Goal: Transaction & Acquisition: Book appointment/travel/reservation

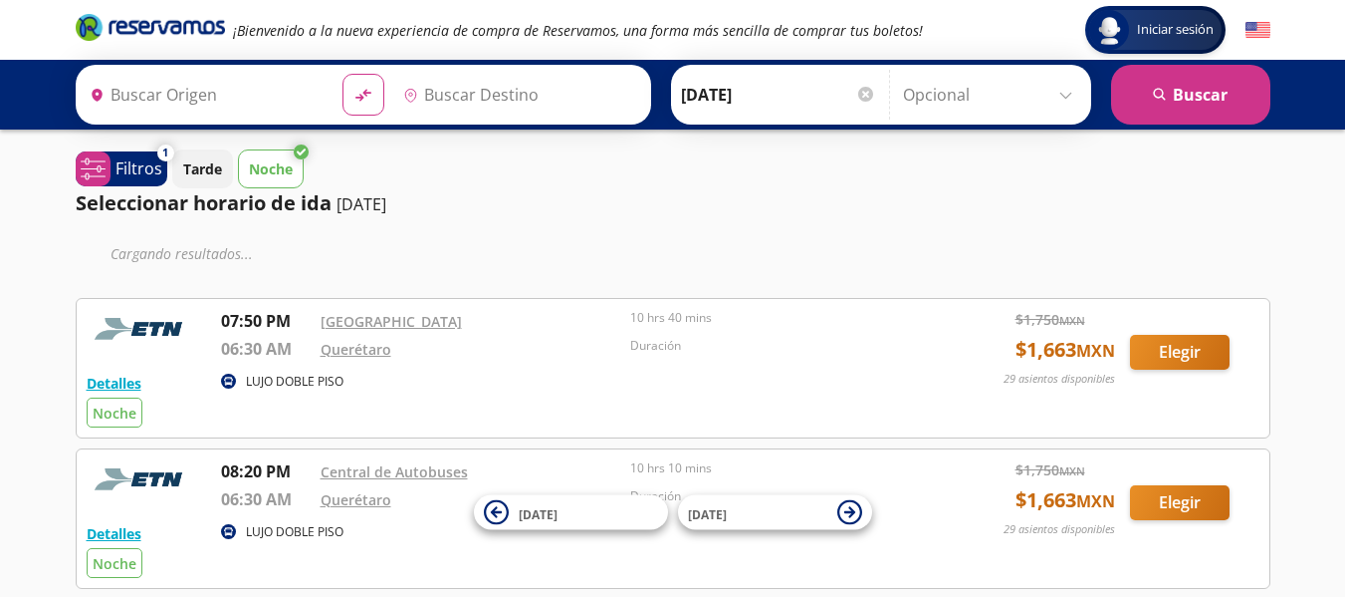
type input "[GEOGRAPHIC_DATA], [GEOGRAPHIC_DATA][PERSON_NAME]"
type input "[PERSON_NAME] de Querétaro, [GEOGRAPHIC_DATA]"
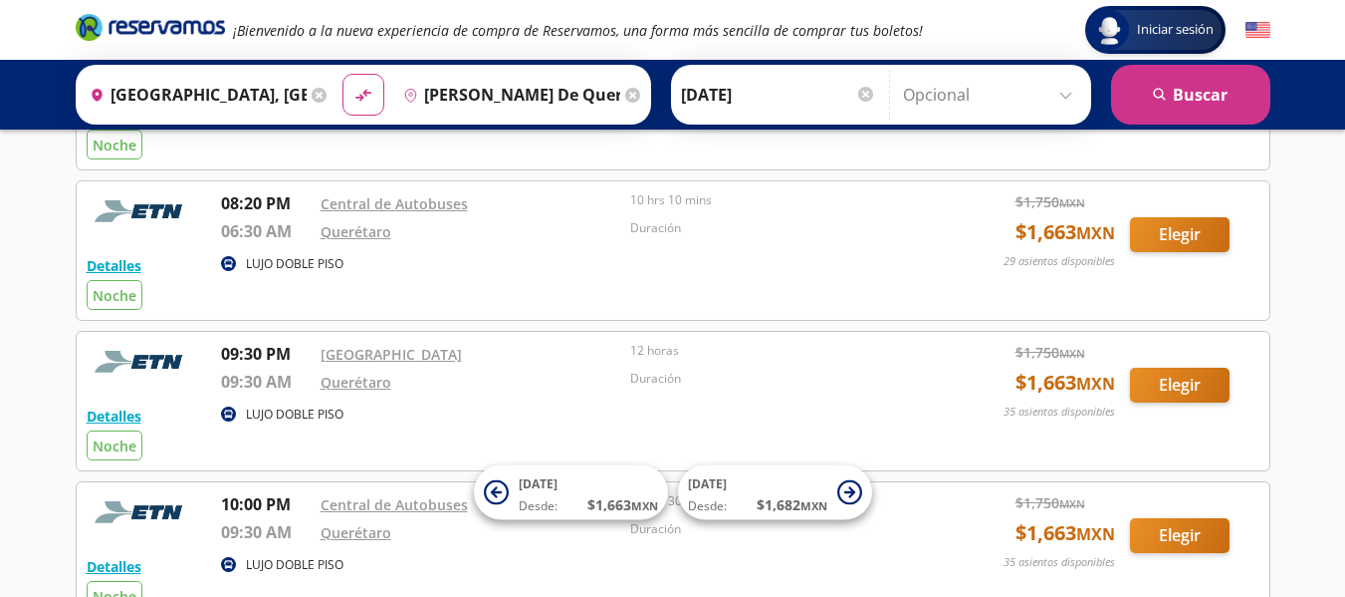
scroll to position [151, 0]
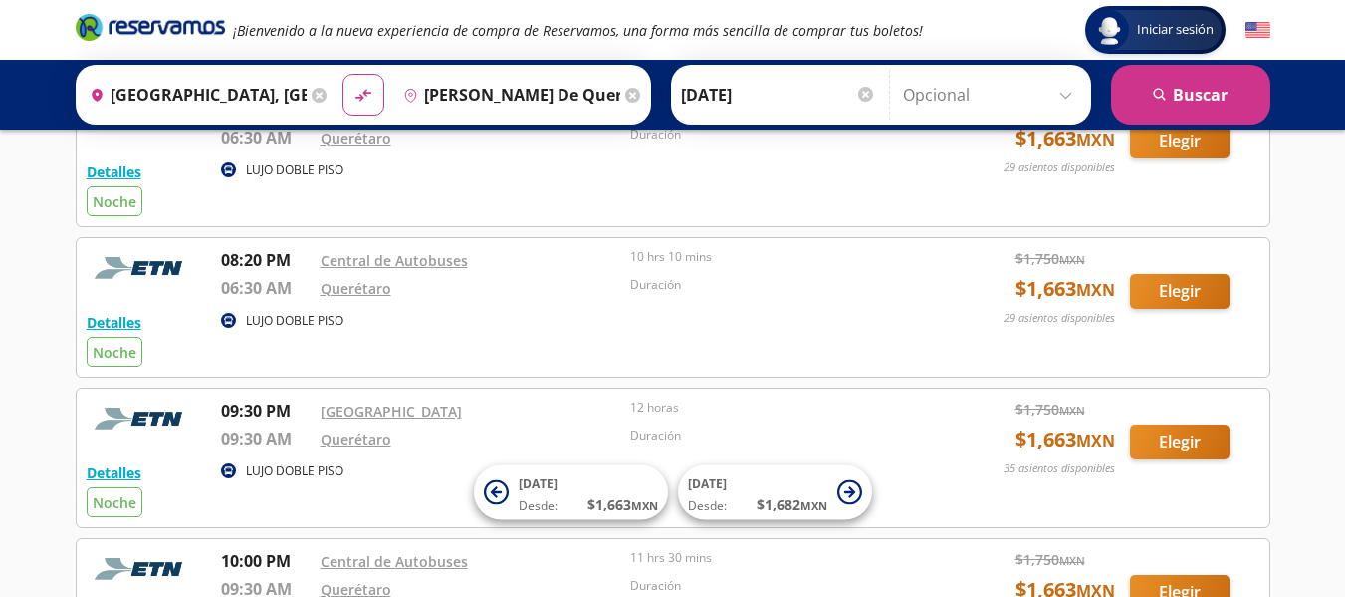
click at [726, 95] on input "[DATE]" at bounding box center [778, 95] width 195 height 50
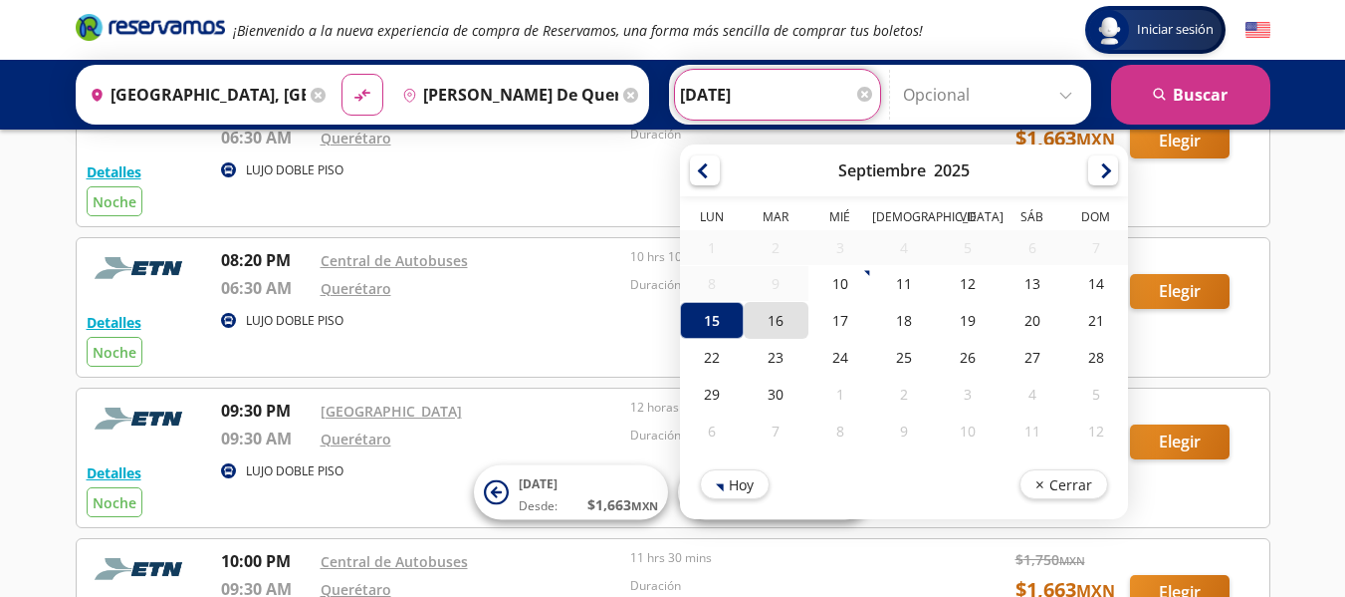
click at [772, 320] on div "16" at bounding box center [776, 320] width 64 height 37
type input "[DATE]"
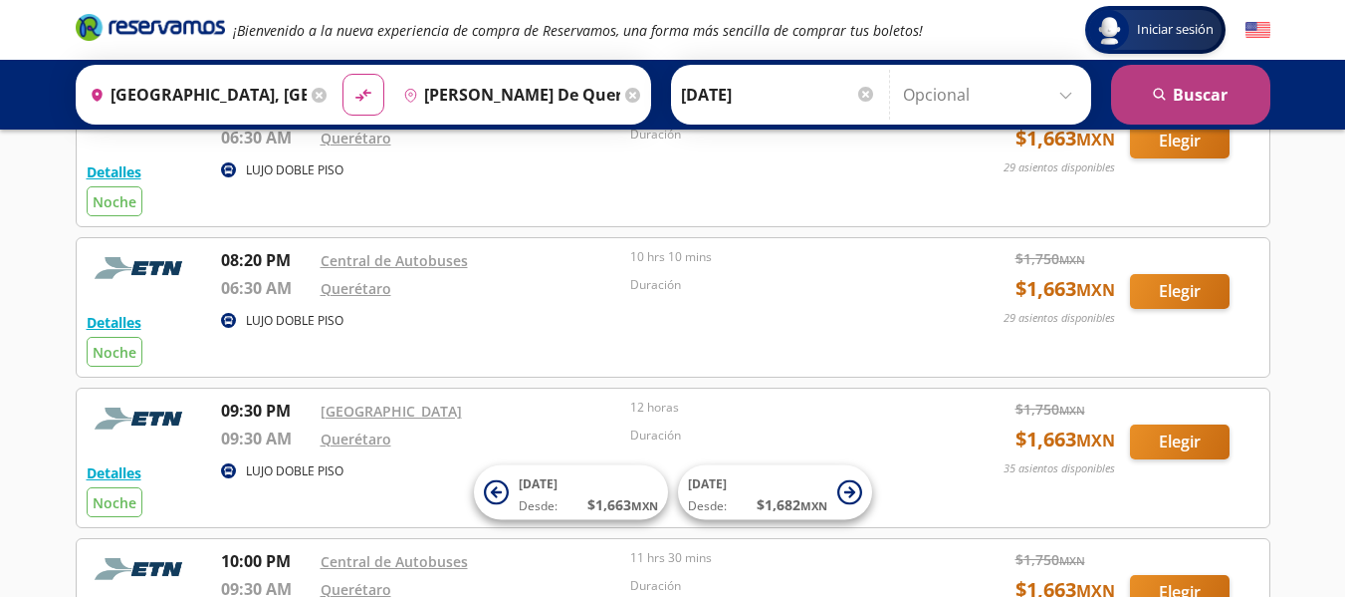
click at [1197, 93] on button "search [GEOGRAPHIC_DATA]" at bounding box center [1190, 95] width 159 height 60
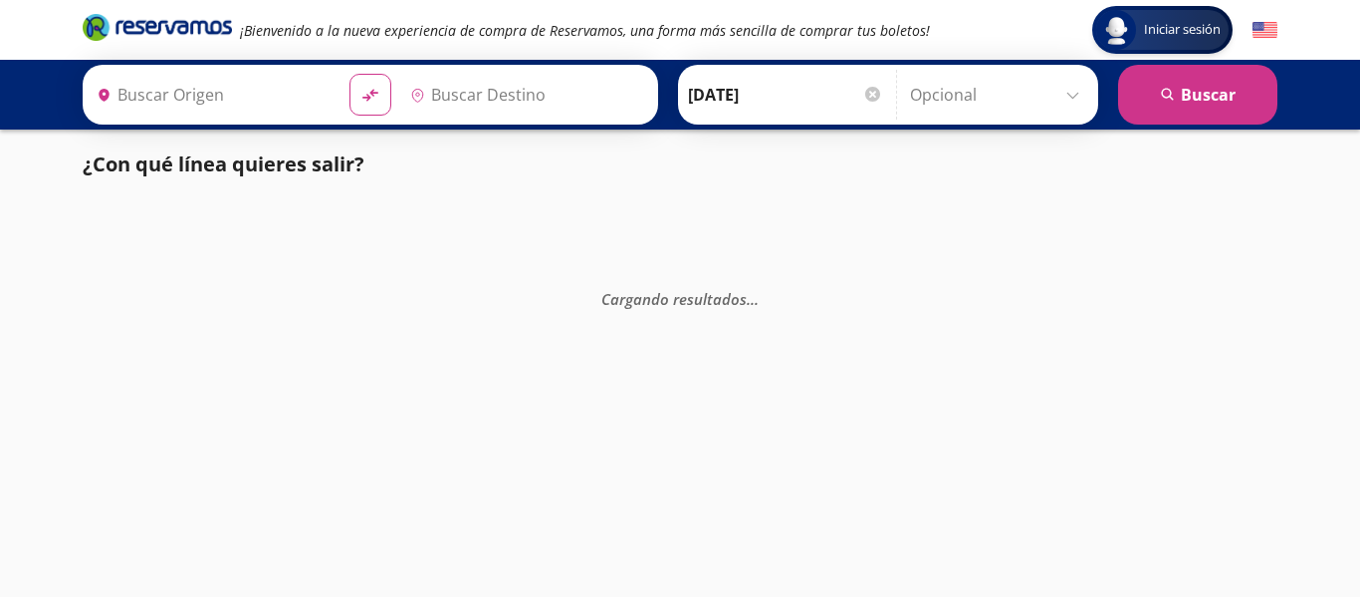
type input "[GEOGRAPHIC_DATA], [GEOGRAPHIC_DATA][PERSON_NAME]"
type input "[PERSON_NAME] de Querétaro, [GEOGRAPHIC_DATA]"
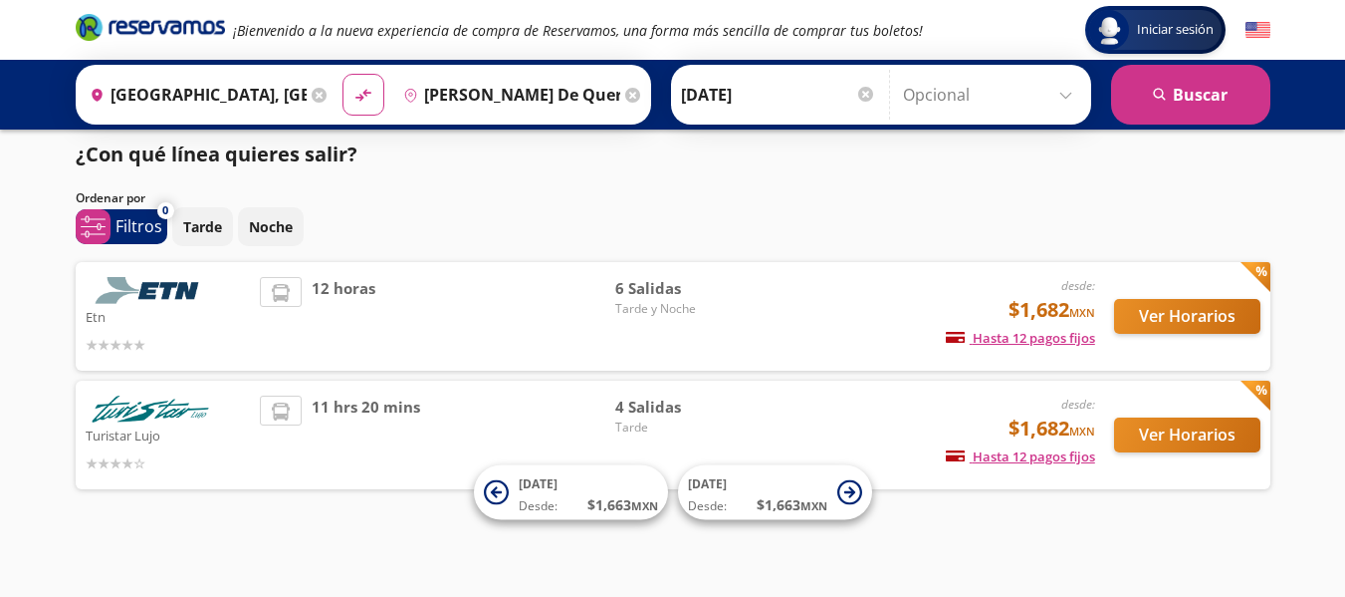
scroll to position [17, 0]
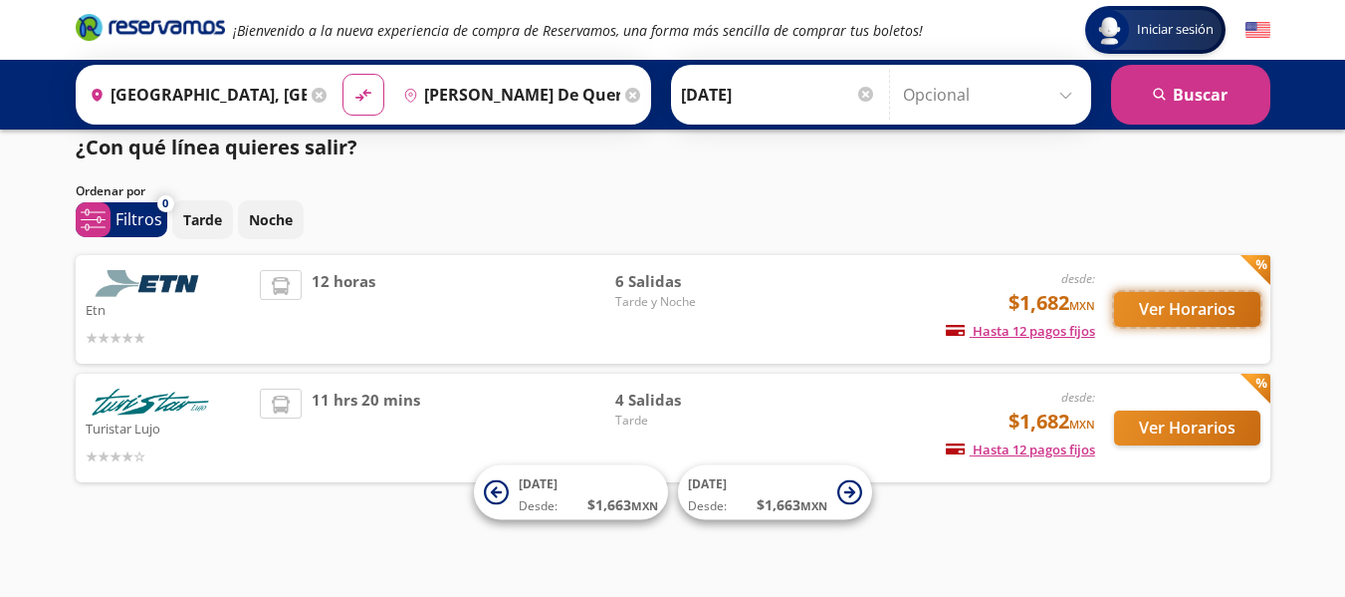
click at [1178, 310] on button "Ver Horarios" at bounding box center [1187, 309] width 146 height 35
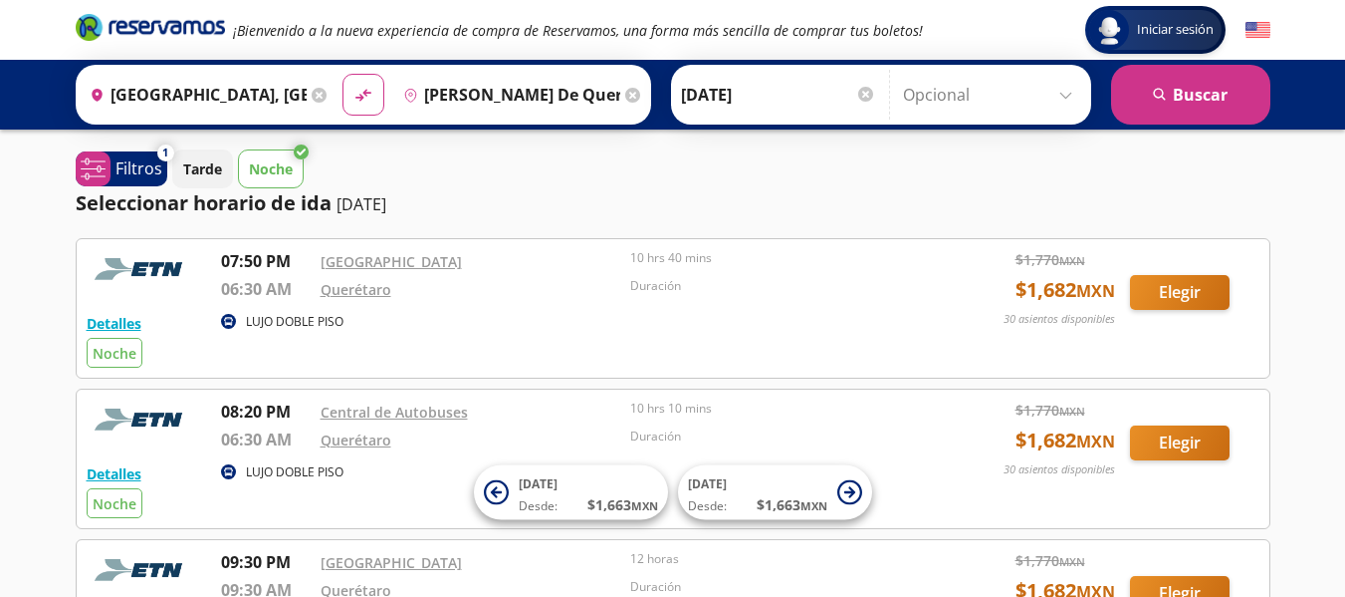
click at [860, 90] on div at bounding box center [865, 94] width 15 height 15
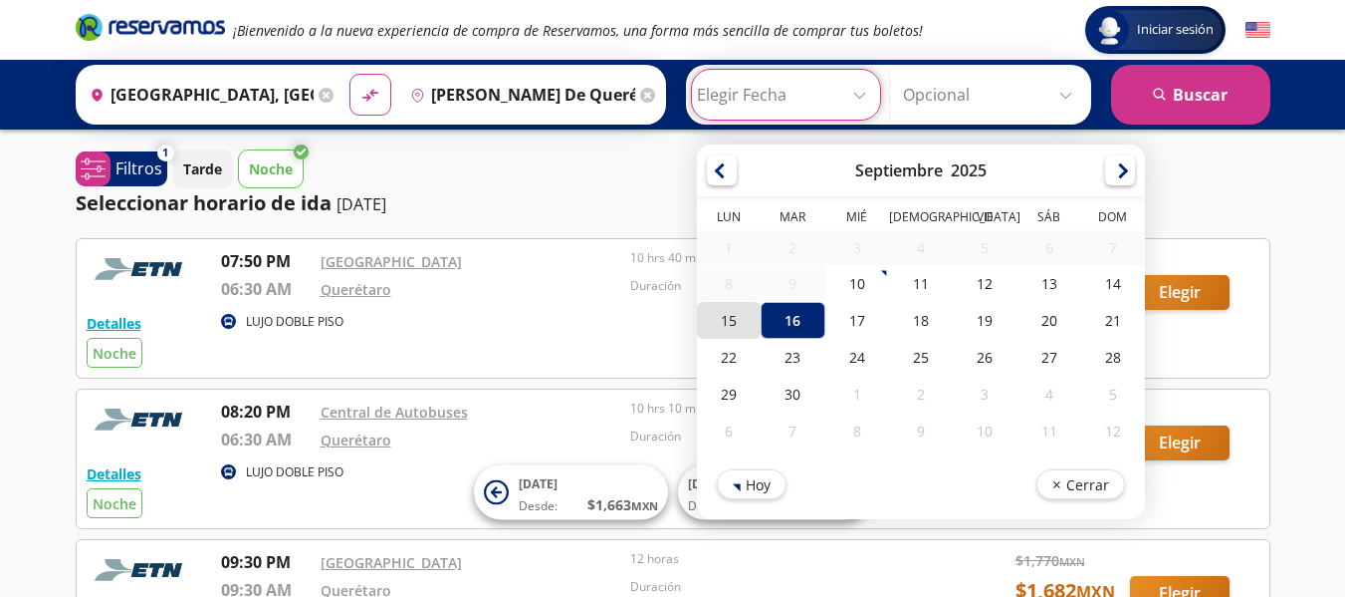
click at [719, 325] on div "15" at bounding box center [729, 320] width 64 height 37
type input "[DATE]"
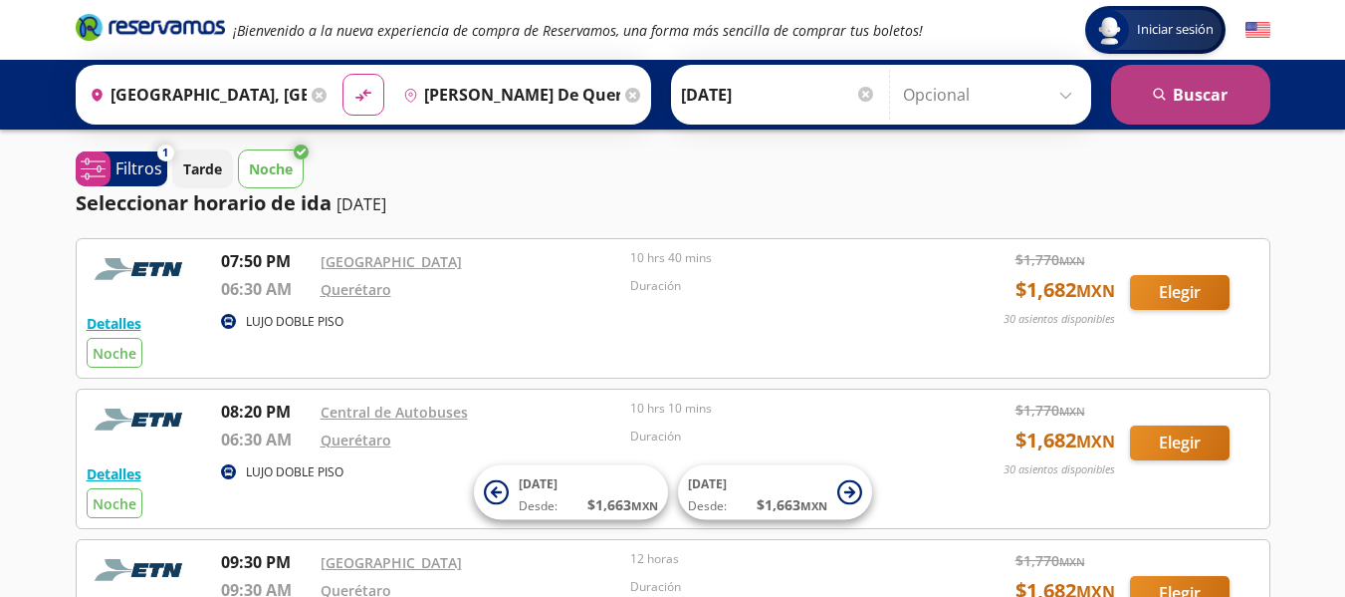
click at [1171, 96] on button "search [GEOGRAPHIC_DATA]" at bounding box center [1190, 95] width 159 height 60
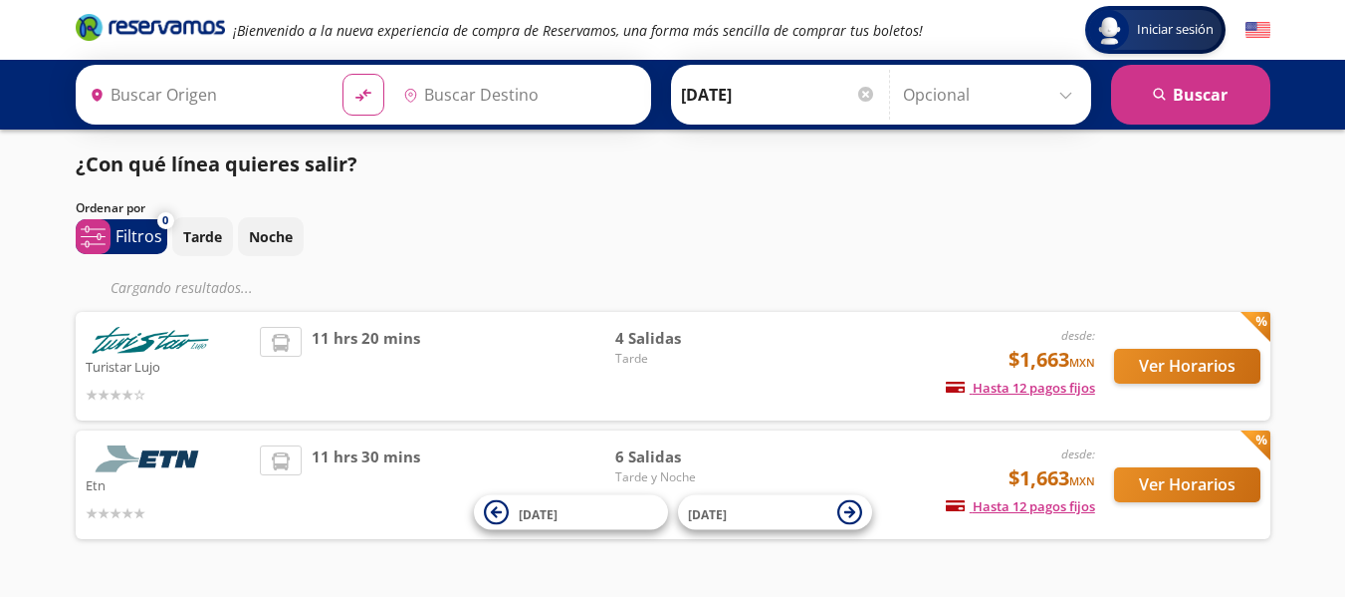
type input "[GEOGRAPHIC_DATA], [GEOGRAPHIC_DATA][PERSON_NAME]"
type input "[PERSON_NAME] de Querétaro, [GEOGRAPHIC_DATA]"
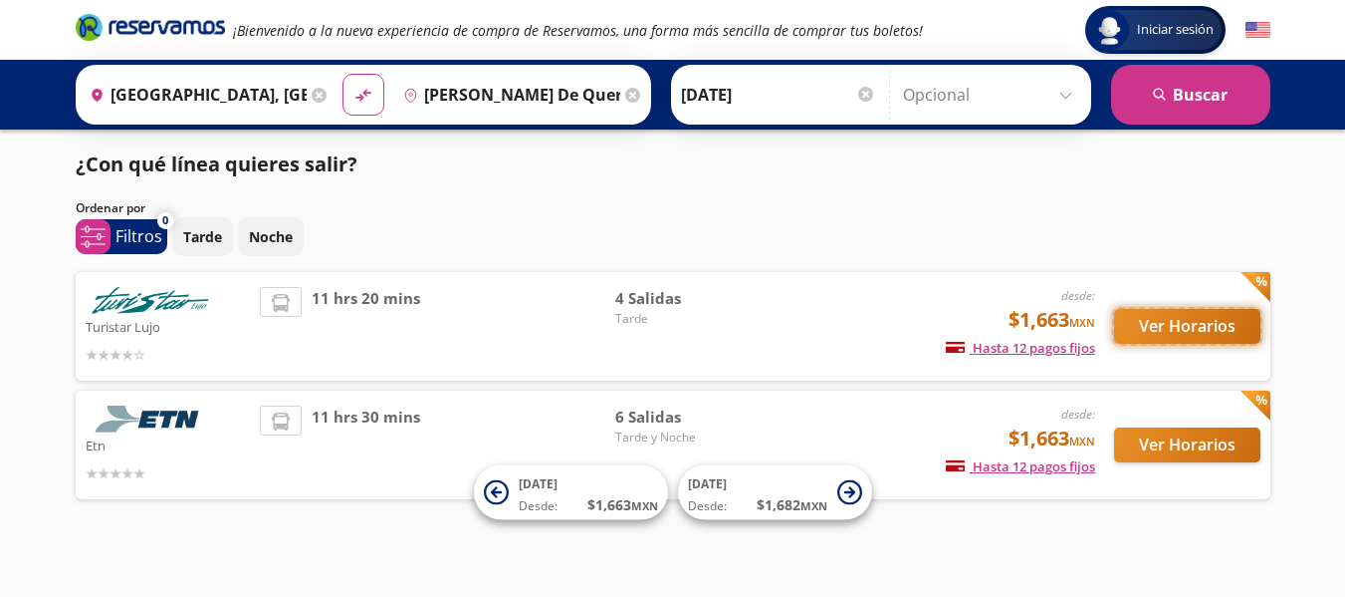
click at [1167, 323] on button "Ver Horarios" at bounding box center [1187, 326] width 146 height 35
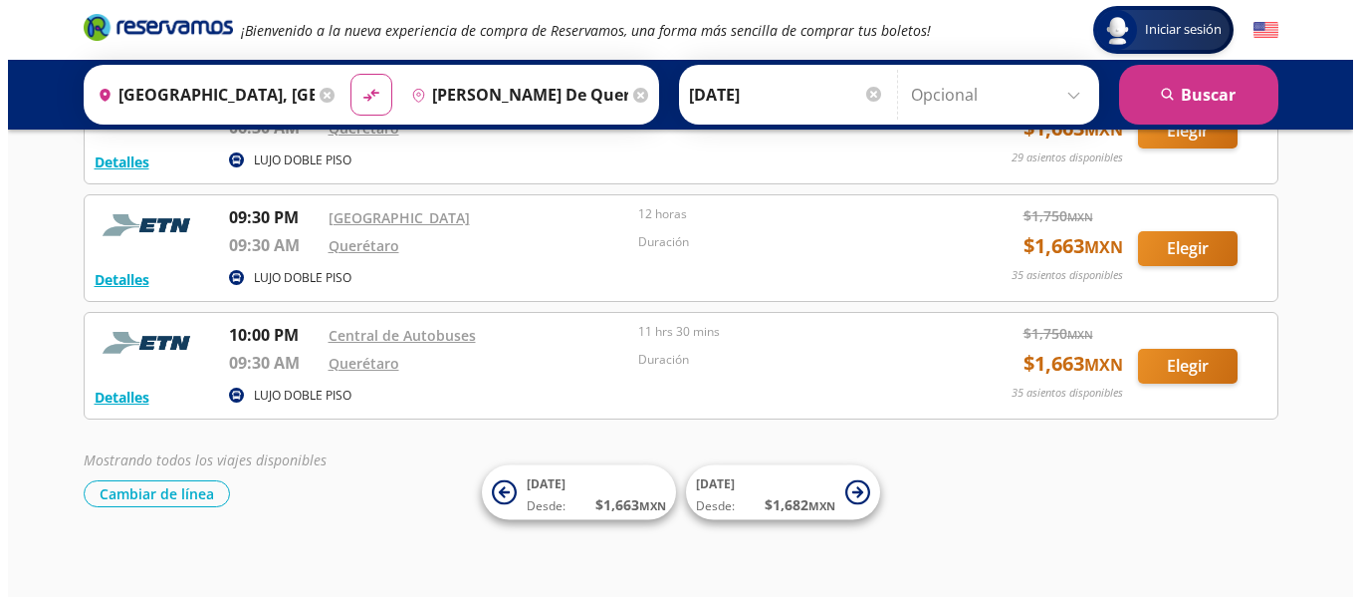
scroll to position [524, 0]
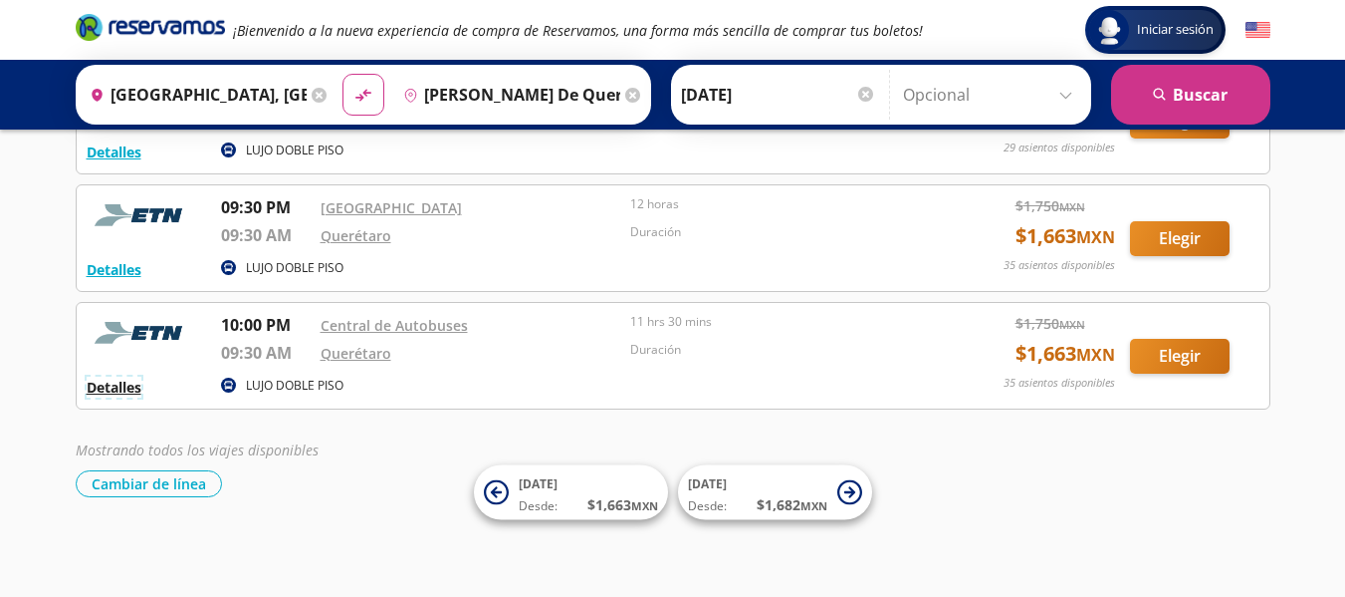
click at [119, 386] on button "Detalles" at bounding box center [114, 386] width 55 height 21
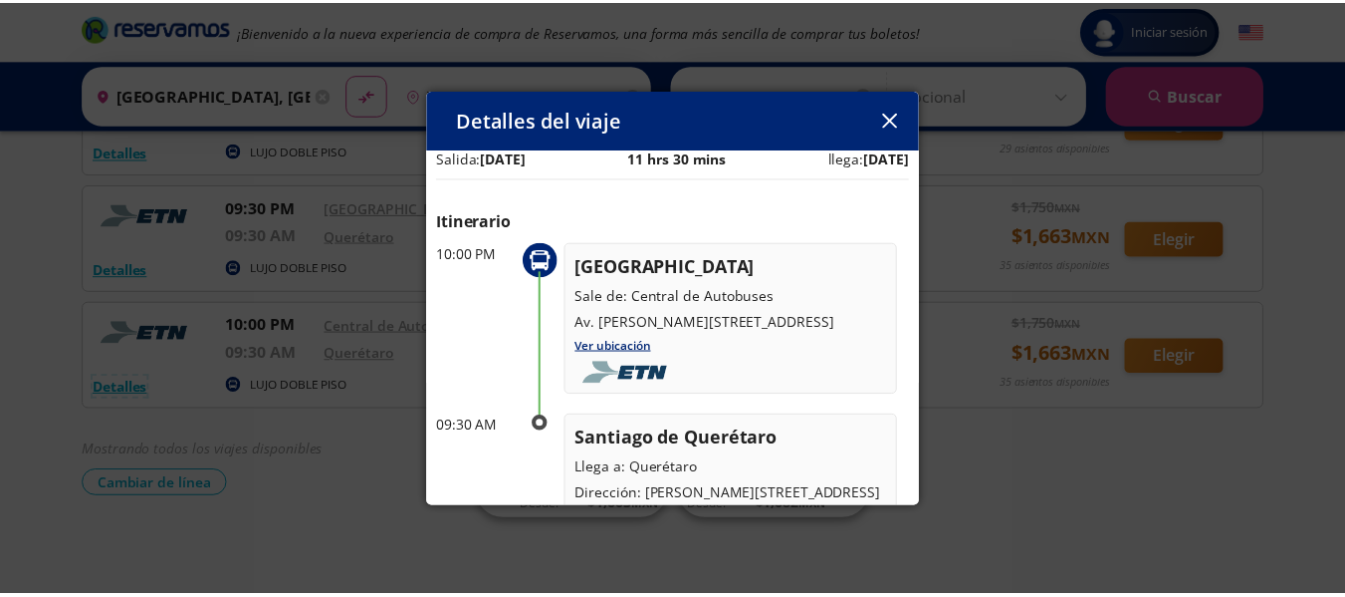
scroll to position [0, 0]
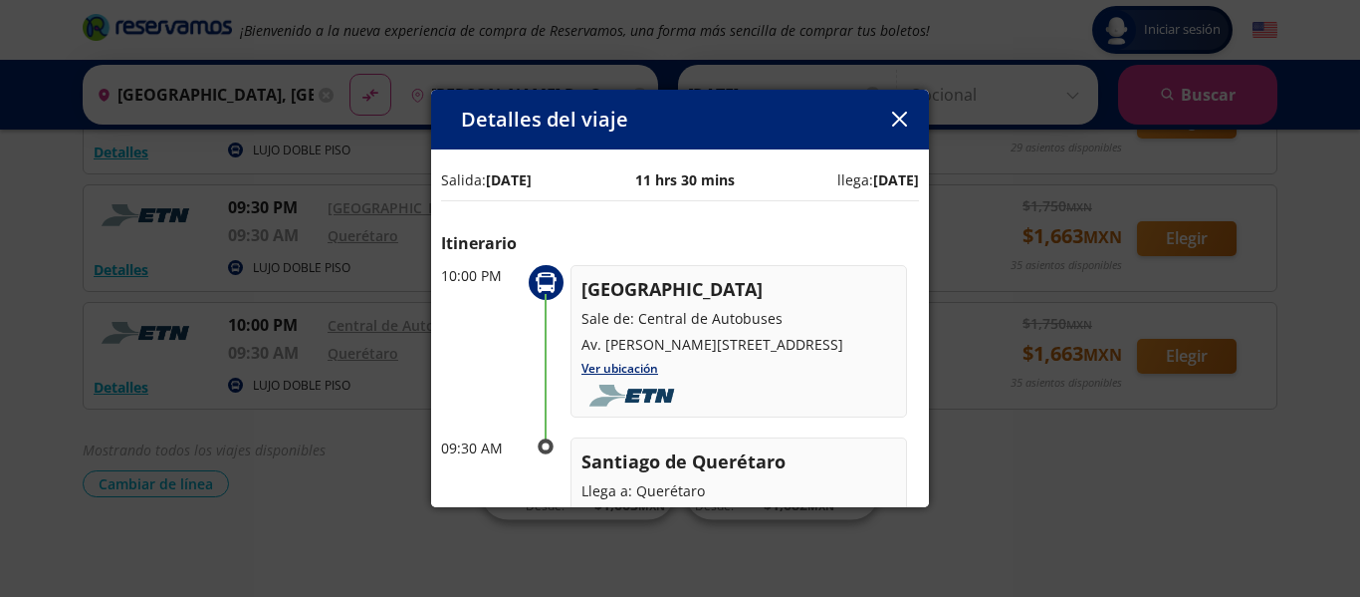
click at [897, 116] on icon "button" at bounding box center [899, 119] width 15 height 15
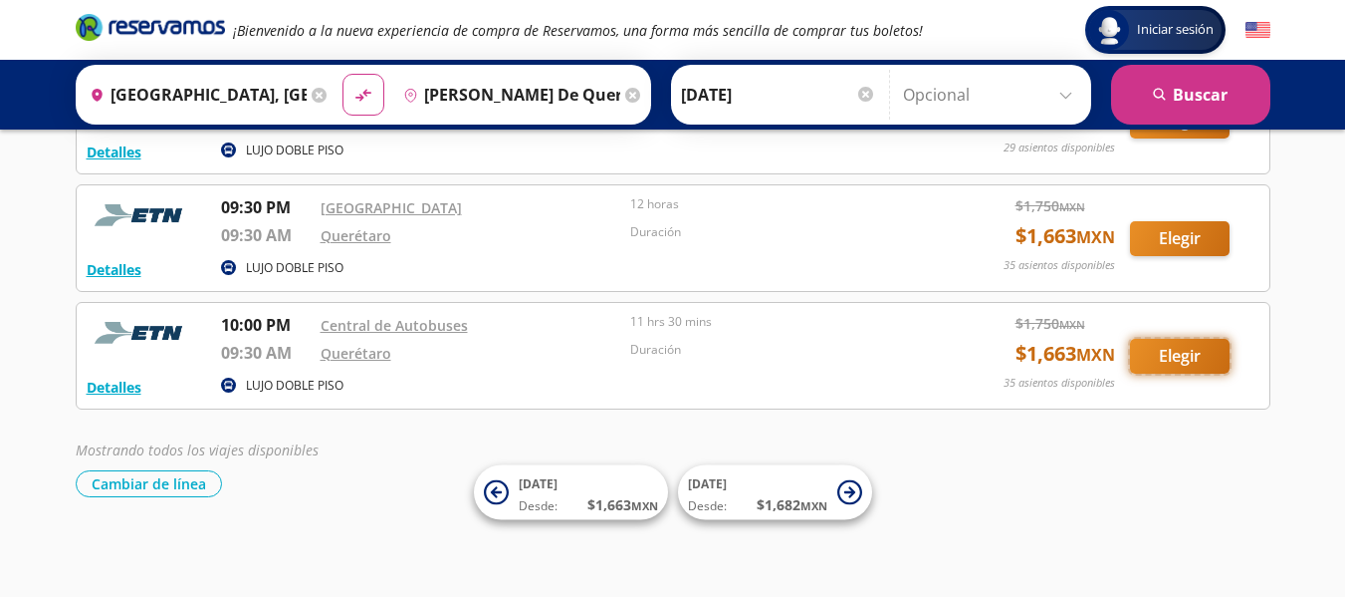
click at [1176, 357] on button "Elegir" at bounding box center [1180, 356] width 100 height 35
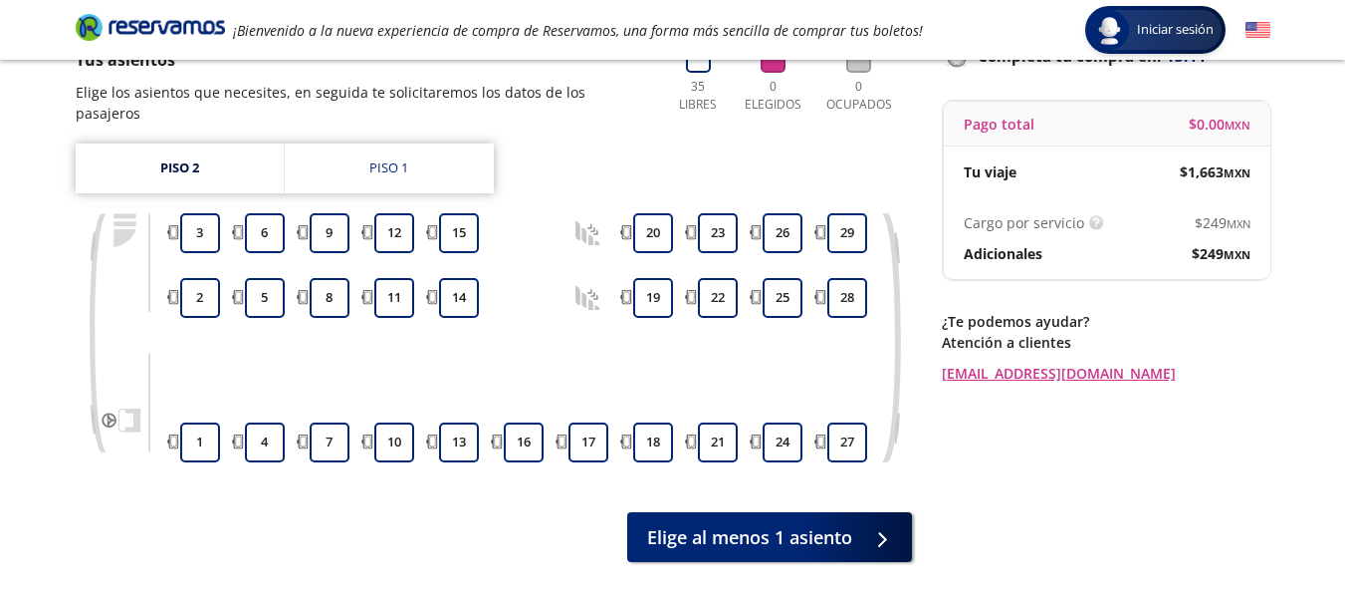
scroll to position [157, 0]
click at [380, 159] on div "Piso 1" at bounding box center [388, 169] width 39 height 20
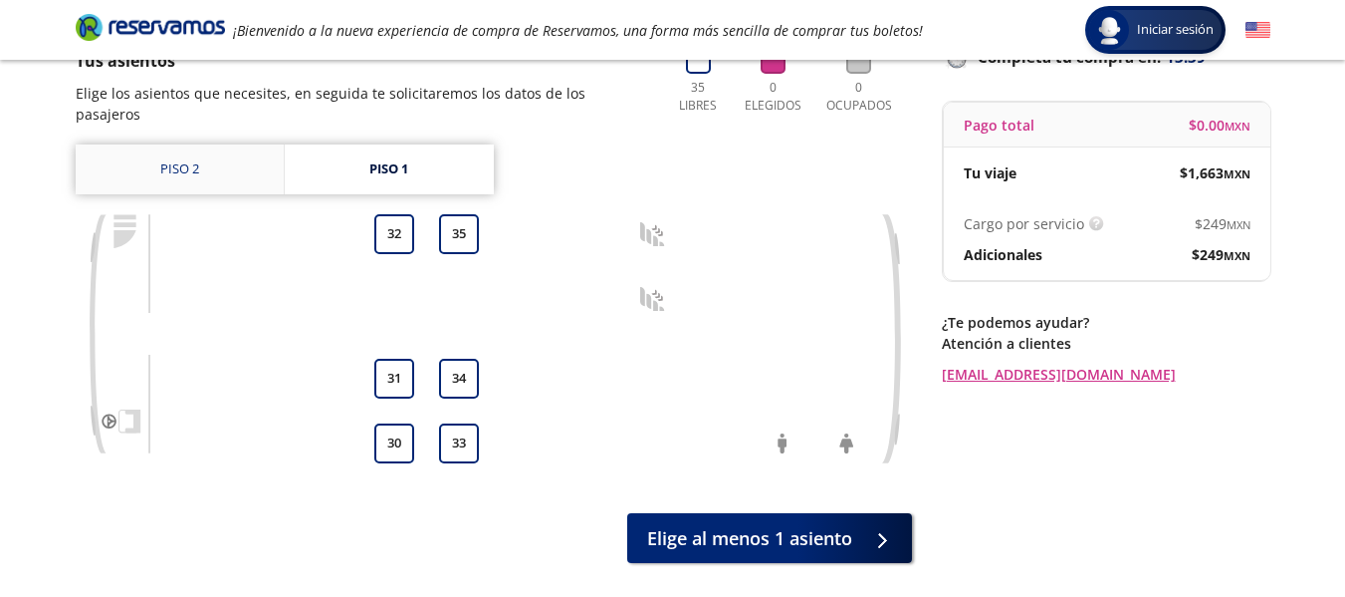
click at [179, 147] on link "Piso 2" at bounding box center [180, 169] width 208 height 50
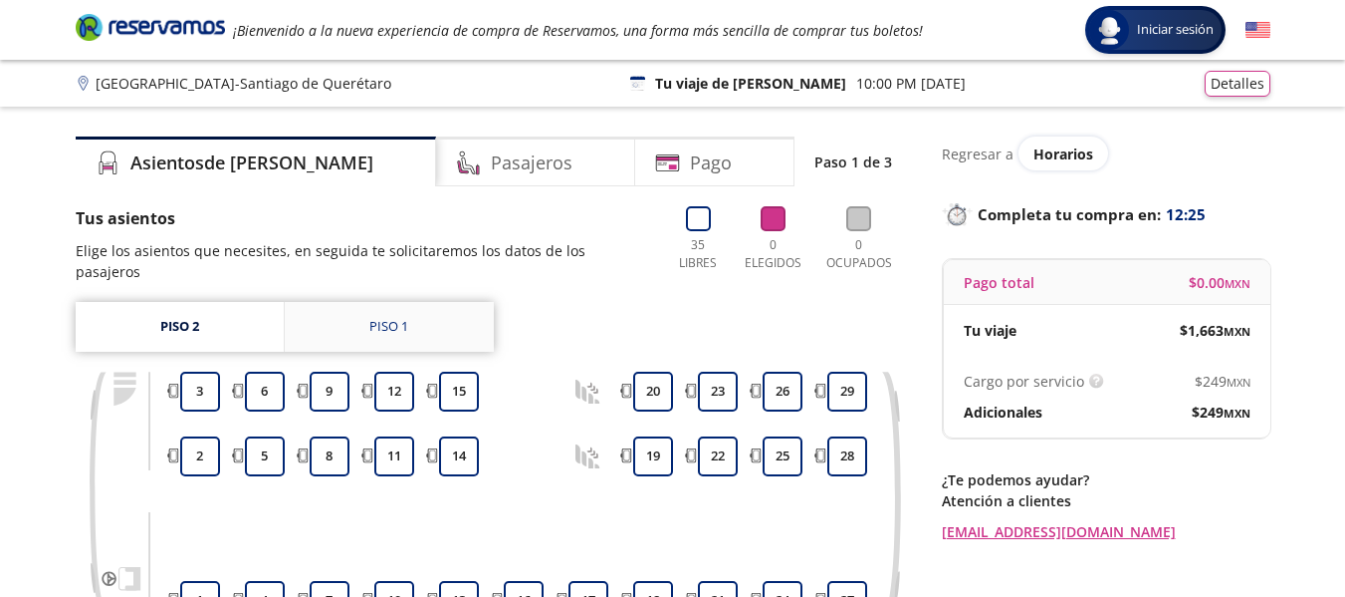
click at [389, 317] on div "Piso 1" at bounding box center [388, 327] width 39 height 20
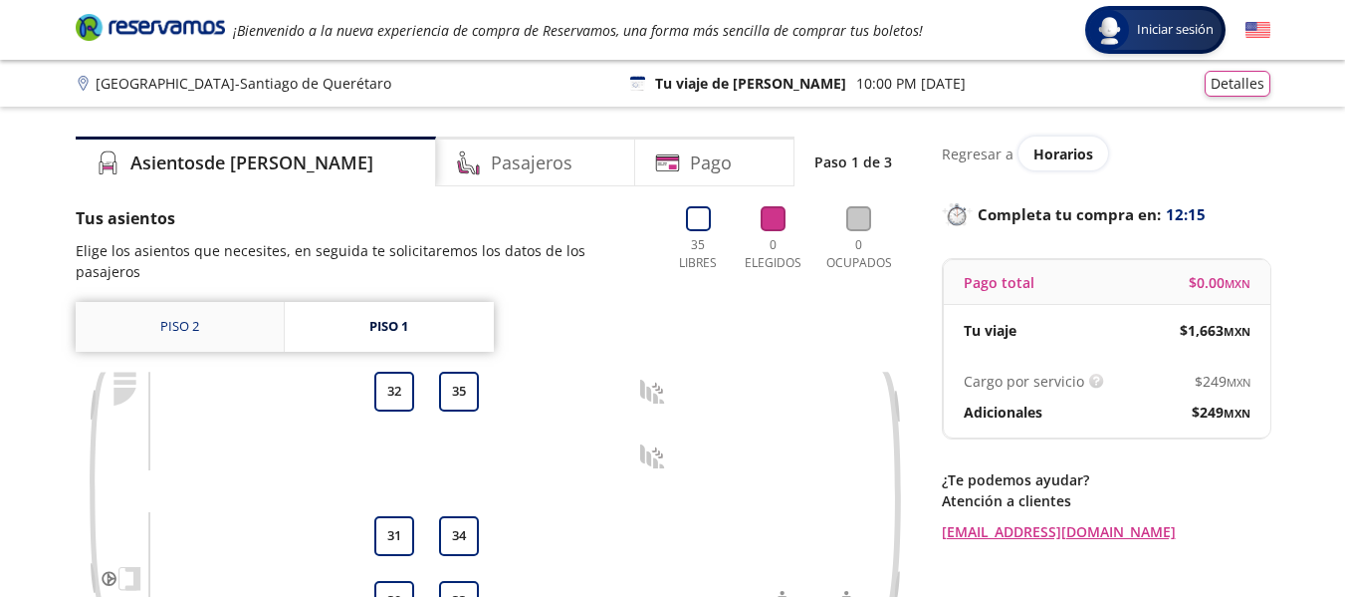
click at [175, 307] on link "Piso 2" at bounding box center [180, 327] width 208 height 50
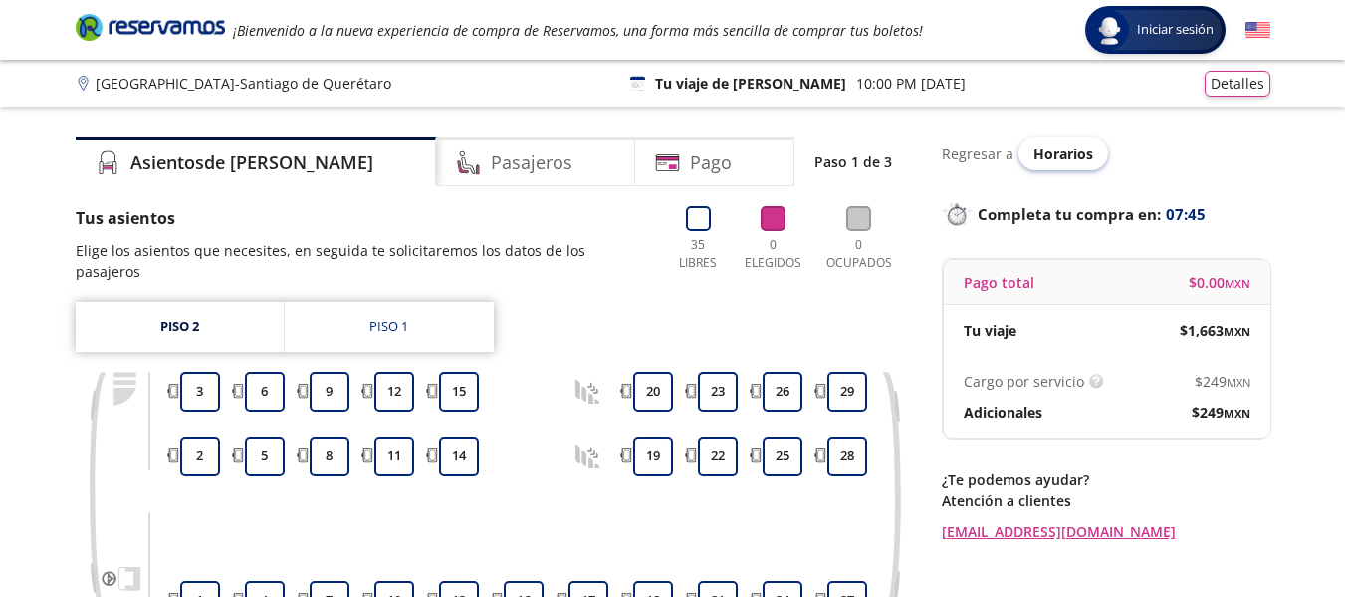
click at [1069, 149] on span "Horarios" at bounding box center [1064, 153] width 60 height 19
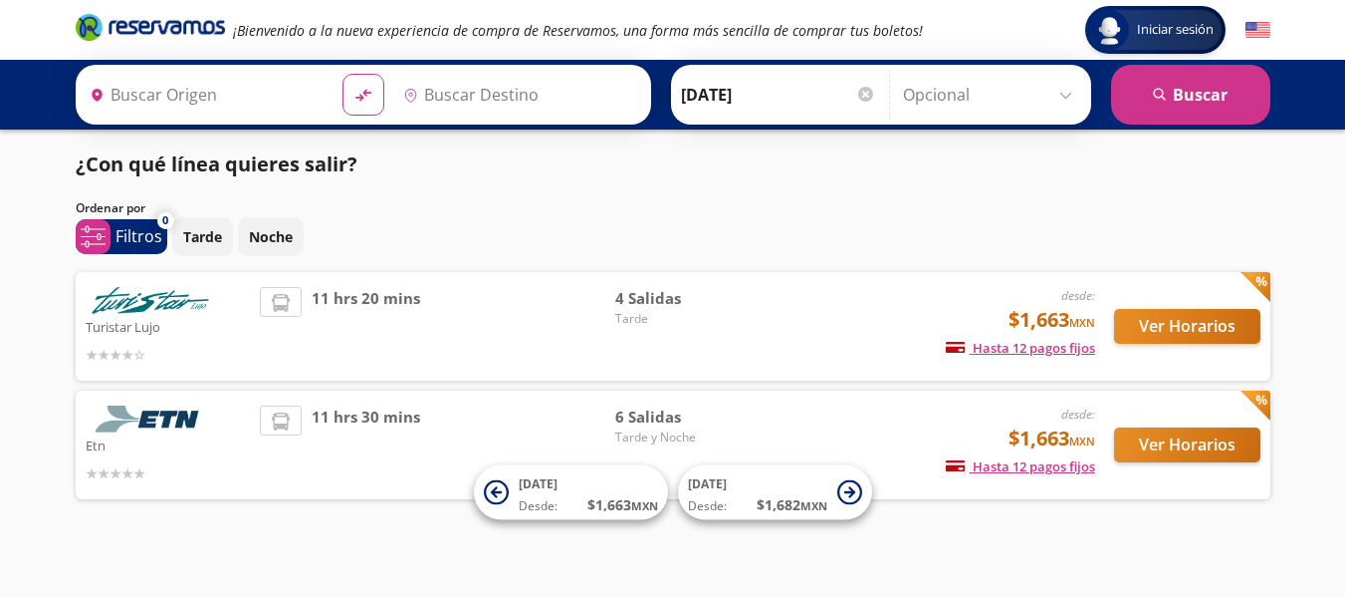
type input "[GEOGRAPHIC_DATA], [GEOGRAPHIC_DATA][PERSON_NAME]"
type input "[PERSON_NAME] de Querétaro, [GEOGRAPHIC_DATA]"
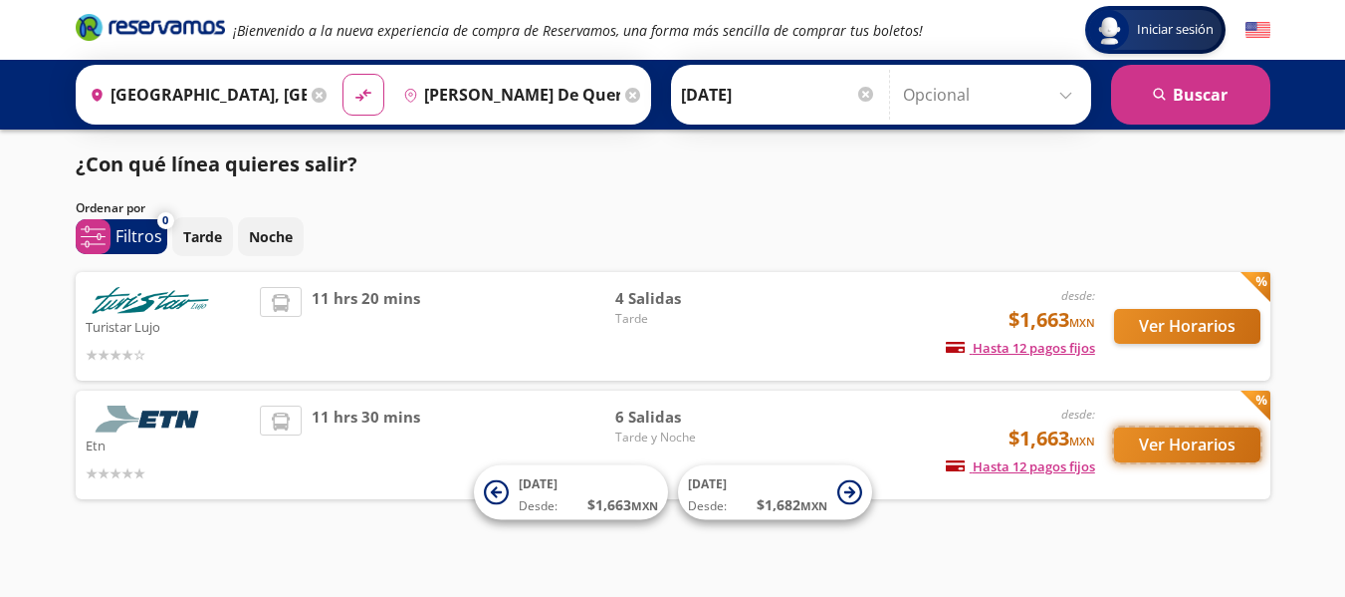
click at [1155, 445] on button "Ver Horarios" at bounding box center [1187, 444] width 146 height 35
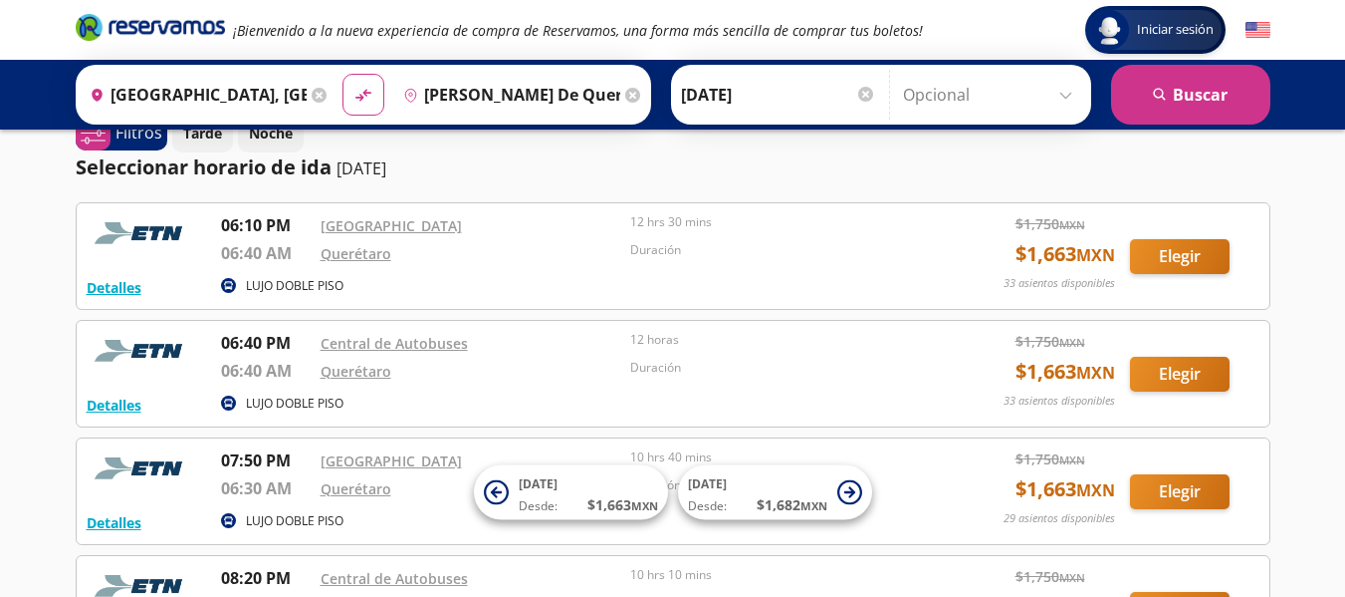
scroll to position [30, 0]
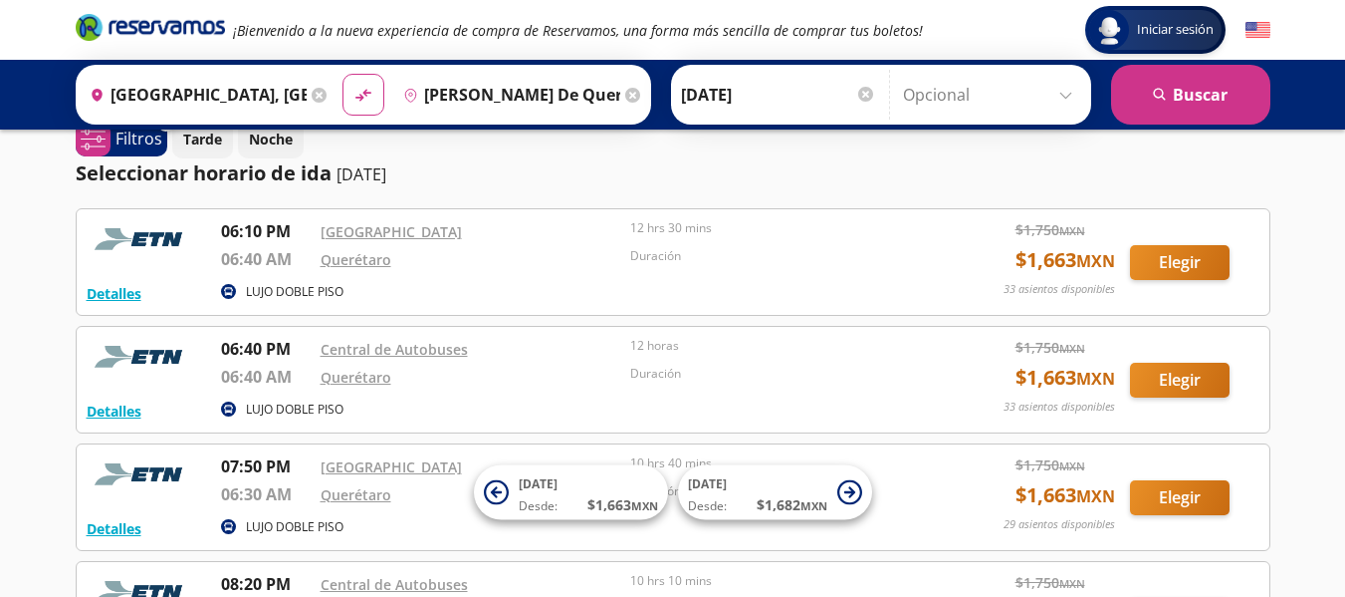
click at [1067, 95] on input "Opcional" at bounding box center [992, 95] width 178 height 50
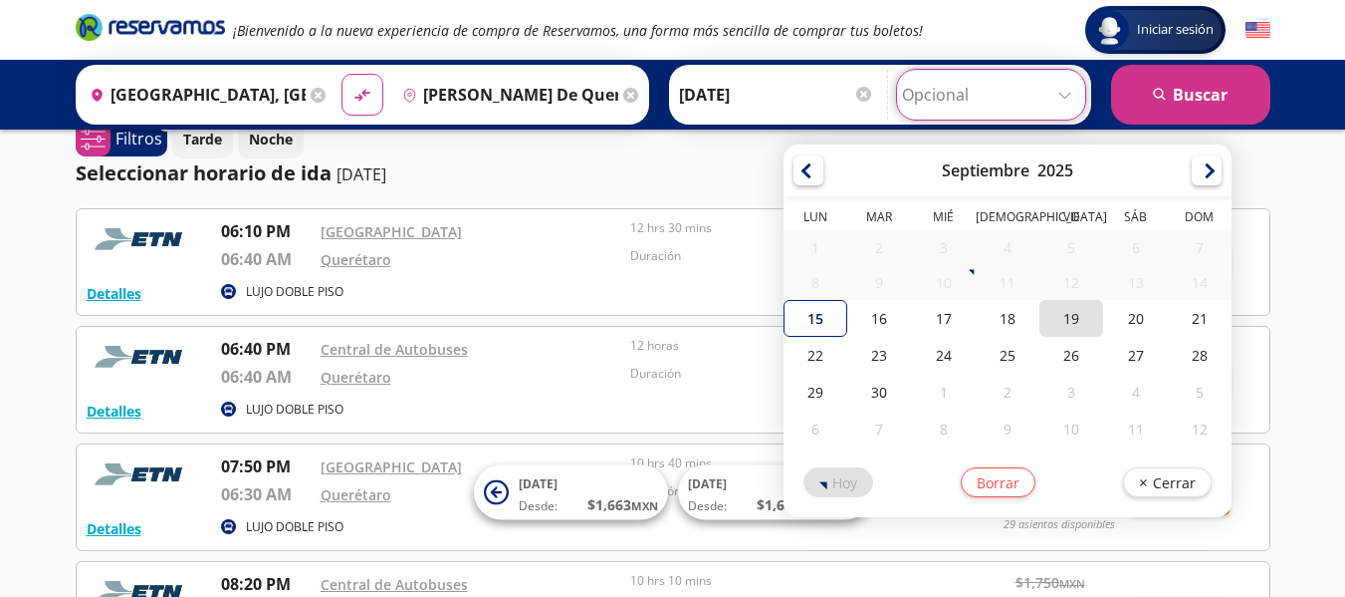
click at [1069, 320] on div "19" at bounding box center [1072, 318] width 64 height 37
type input "19-Sep-25"
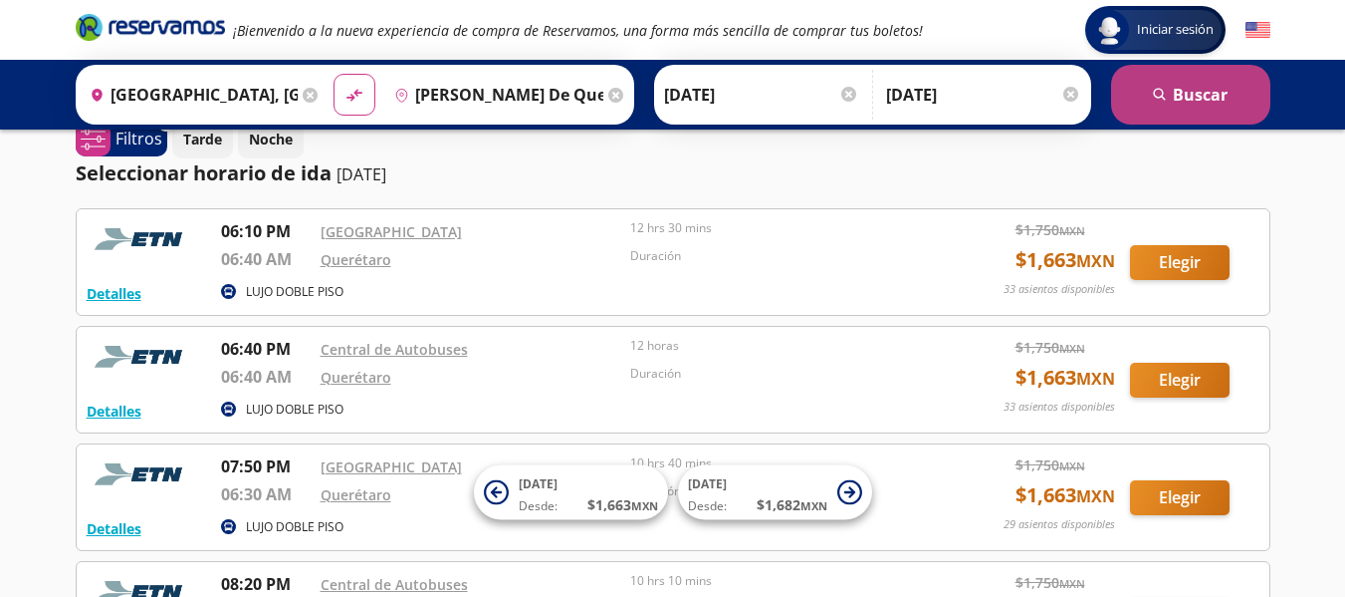
click at [1190, 89] on button "search [GEOGRAPHIC_DATA]" at bounding box center [1190, 95] width 159 height 60
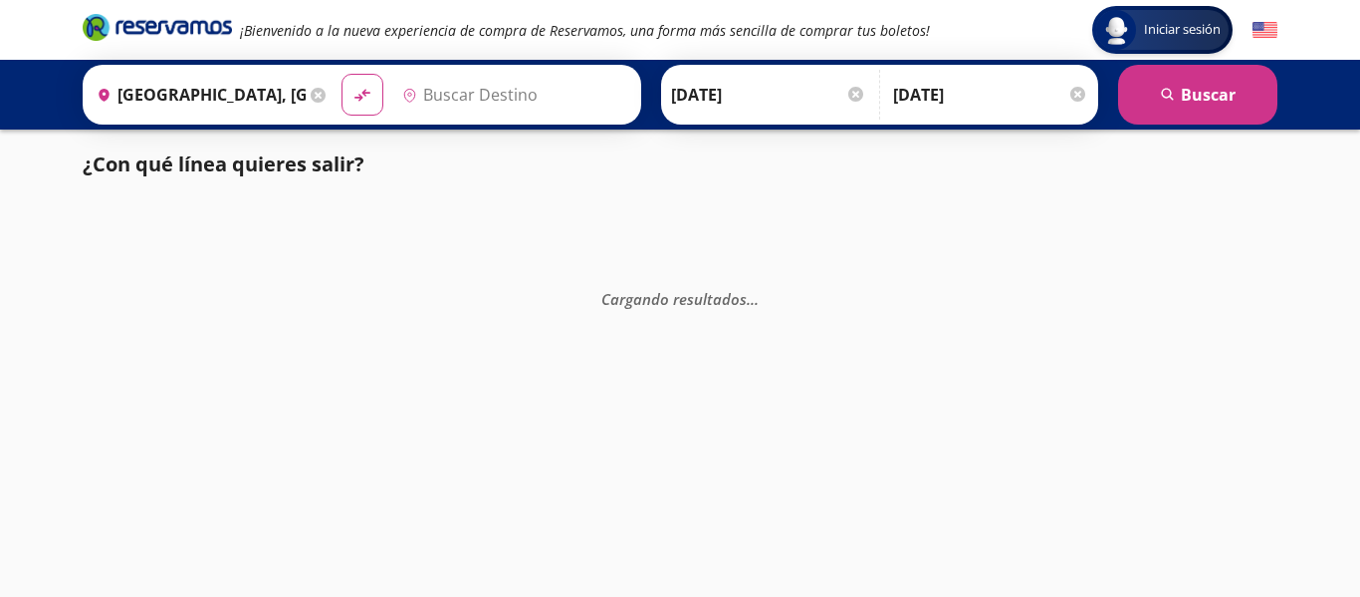
type input "[PERSON_NAME] de Querétaro, [GEOGRAPHIC_DATA]"
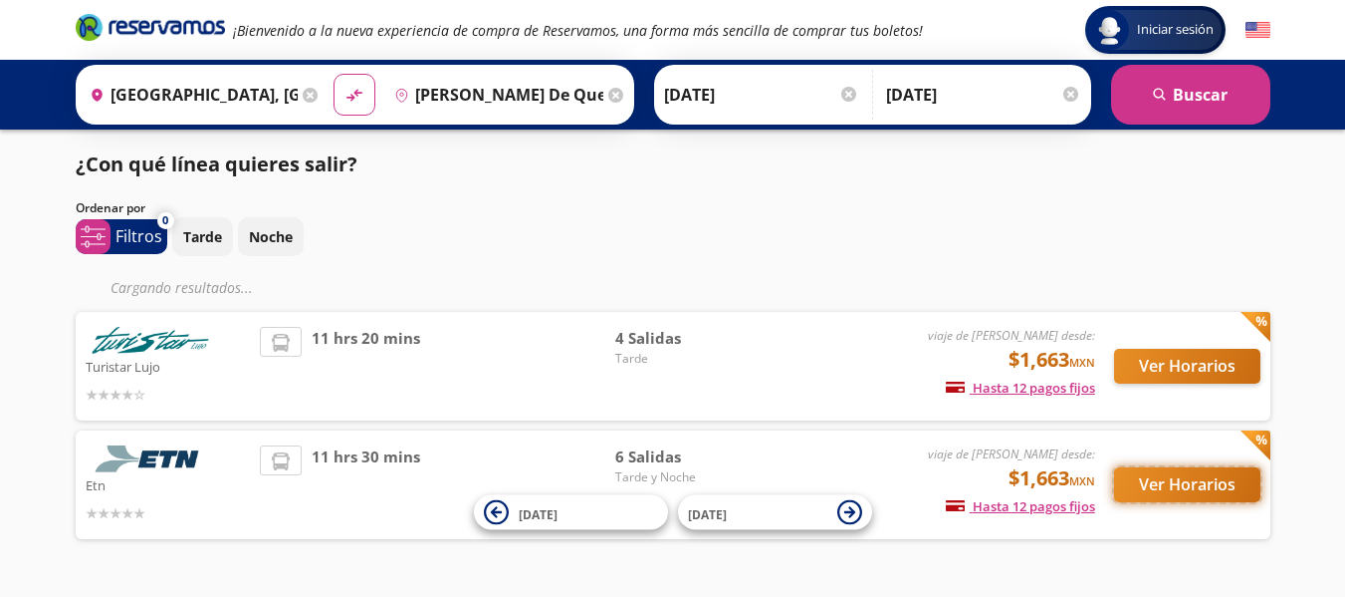
click at [1166, 481] on button "Ver Horarios" at bounding box center [1187, 484] width 146 height 35
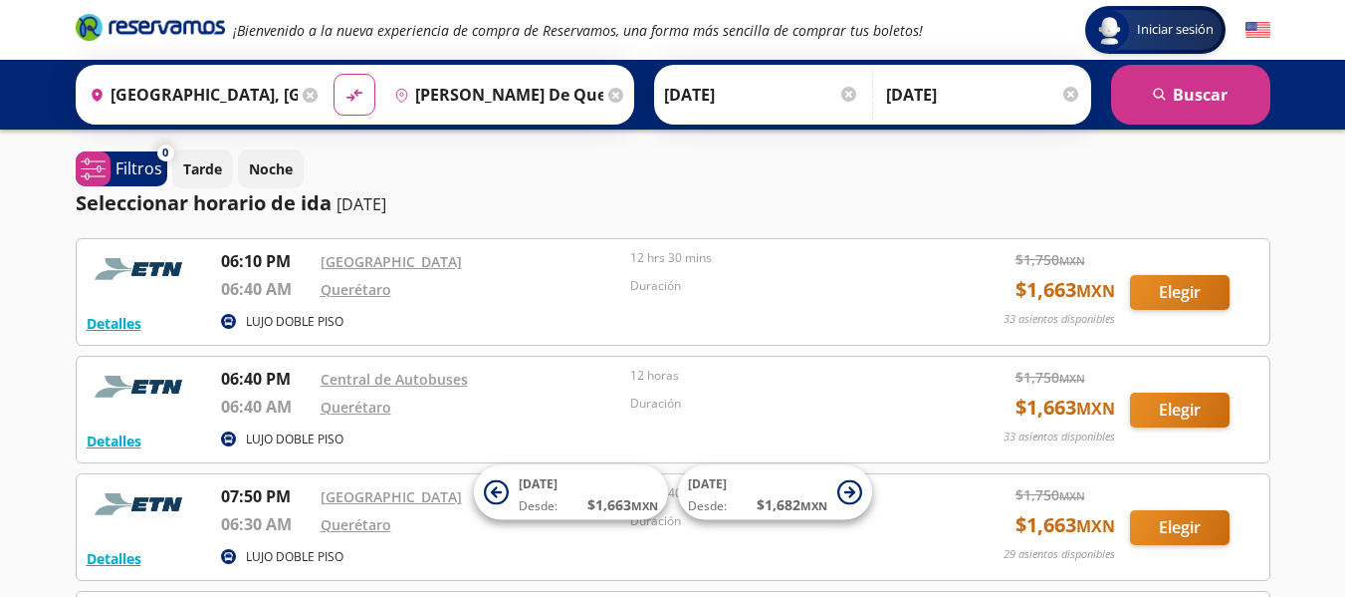
click at [1072, 95] on div at bounding box center [1071, 94] width 15 height 15
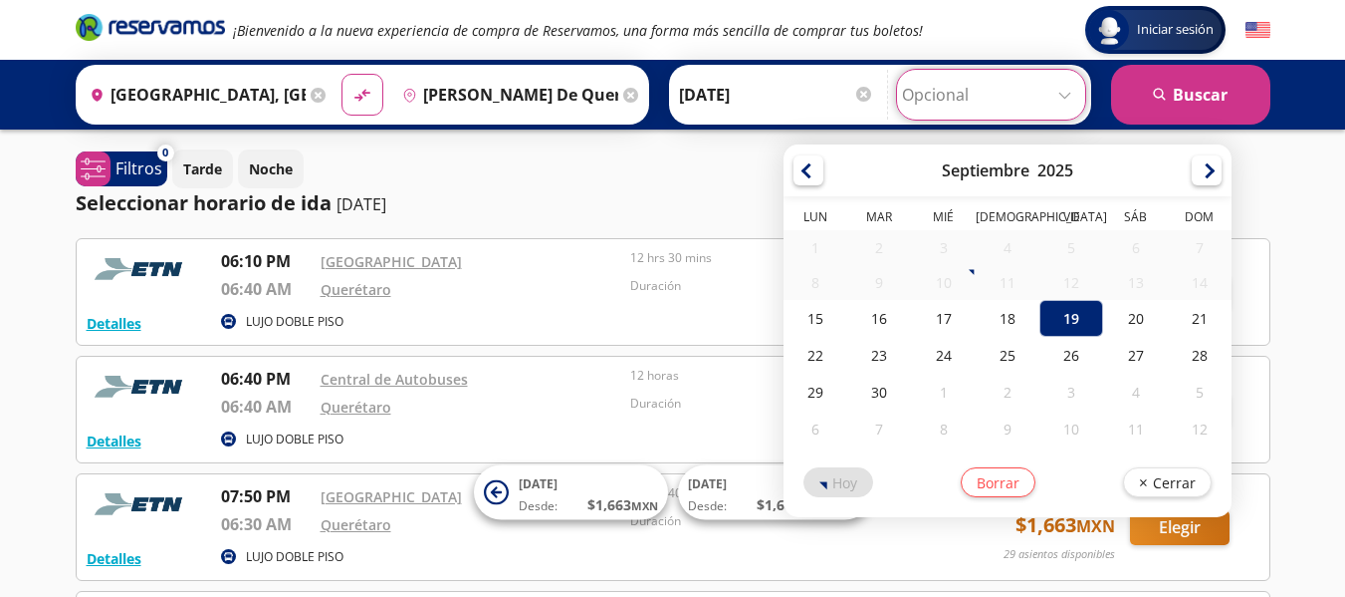
click at [928, 98] on input "Opcional" at bounding box center [991, 95] width 178 height 50
click at [980, 26] on div "¡Bienvenido a la nueva experiencia de compra de Reservamos, una forma más senci…" at bounding box center [673, 30] width 1215 height 60
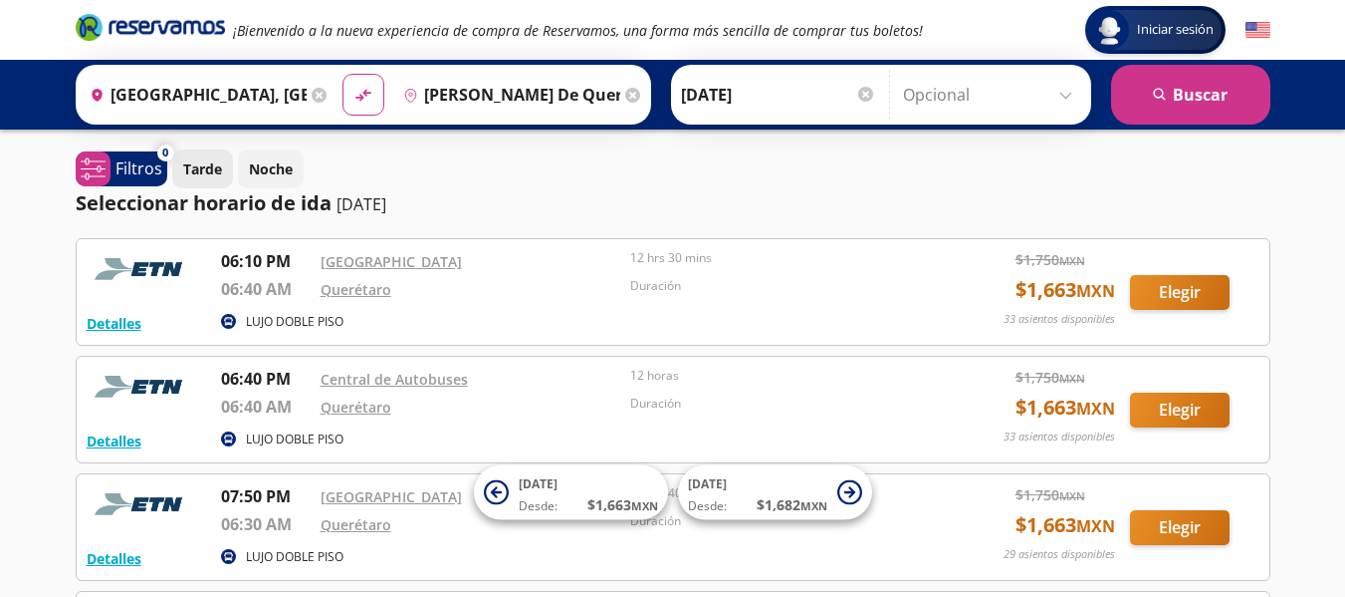
click at [203, 167] on p "Tarde" at bounding box center [202, 168] width 39 height 21
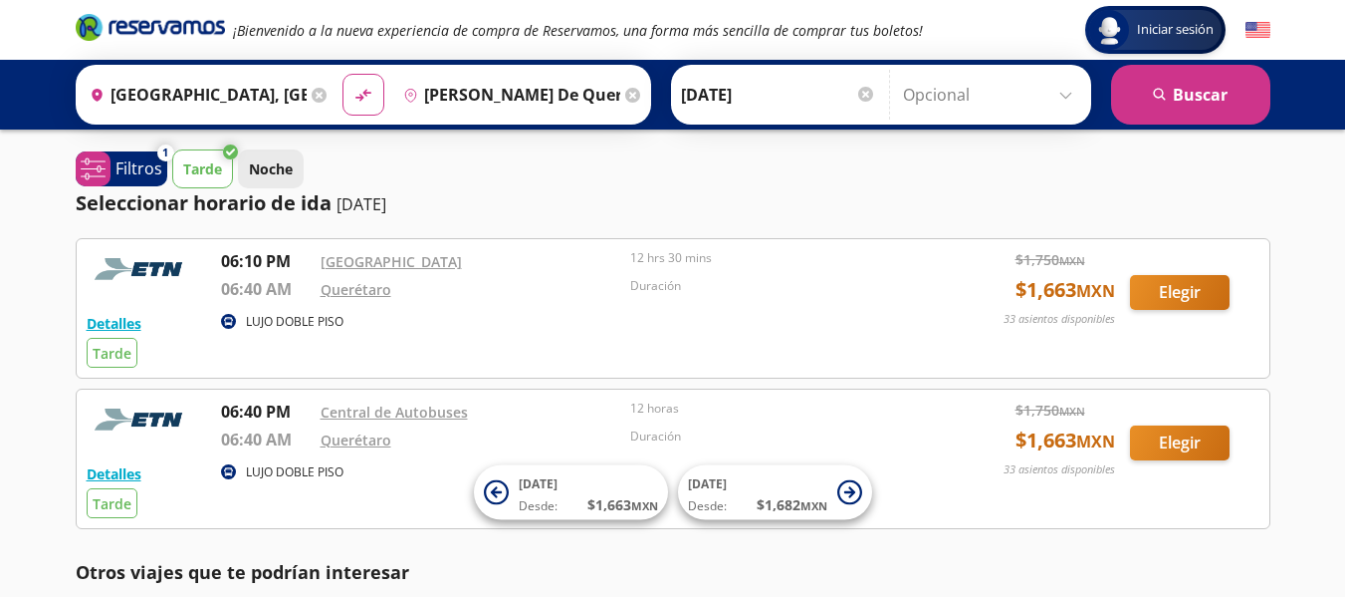
click at [262, 170] on p "Noche" at bounding box center [271, 168] width 44 height 21
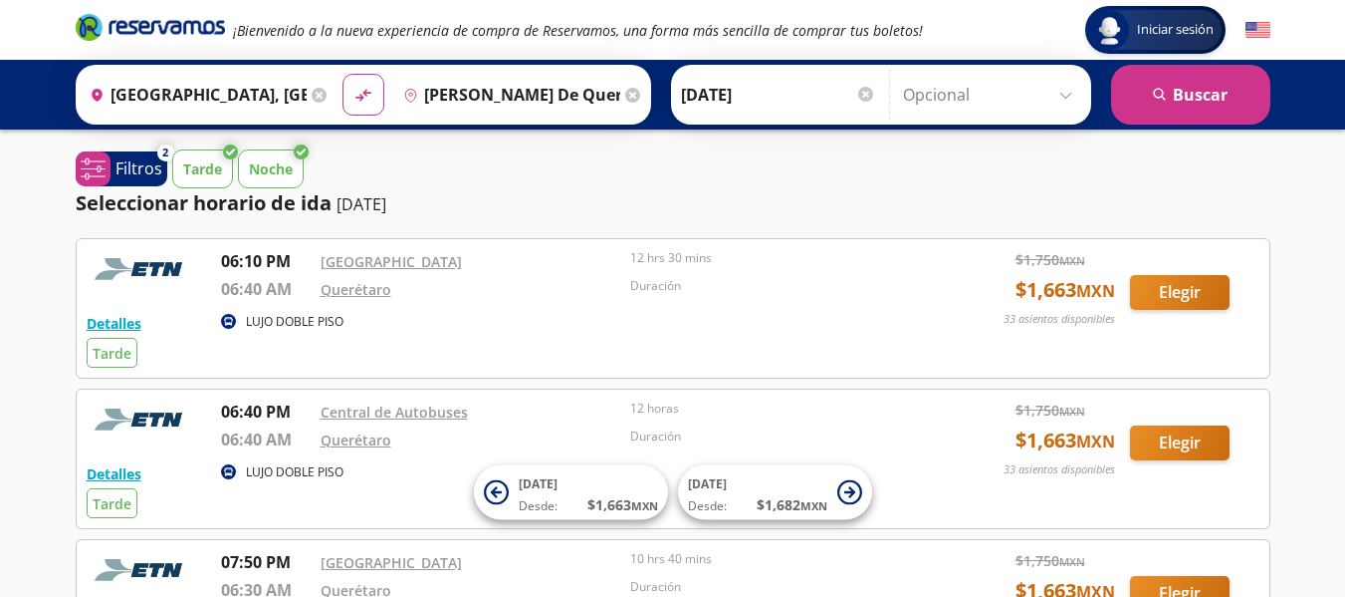
click at [206, 169] on p "Tarde" at bounding box center [202, 168] width 39 height 21
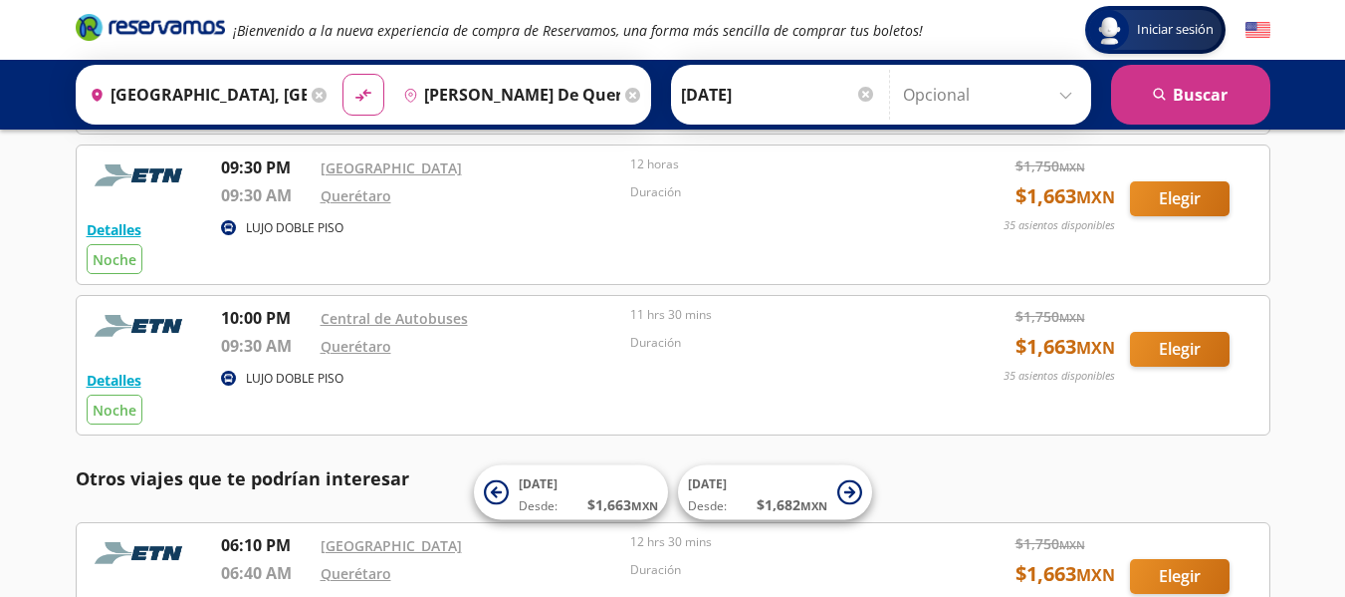
scroll to position [392, 0]
